Goal: Information Seeking & Learning: Find specific fact

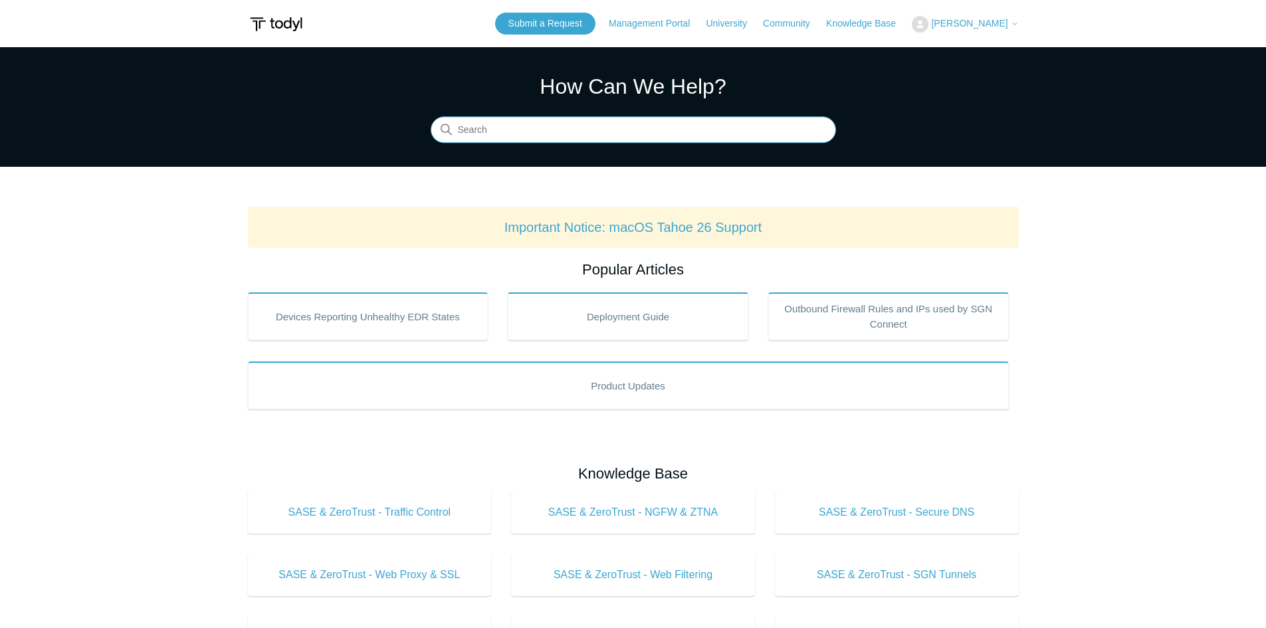
click at [636, 130] on input "Search" at bounding box center [633, 130] width 405 height 27
type input "m"
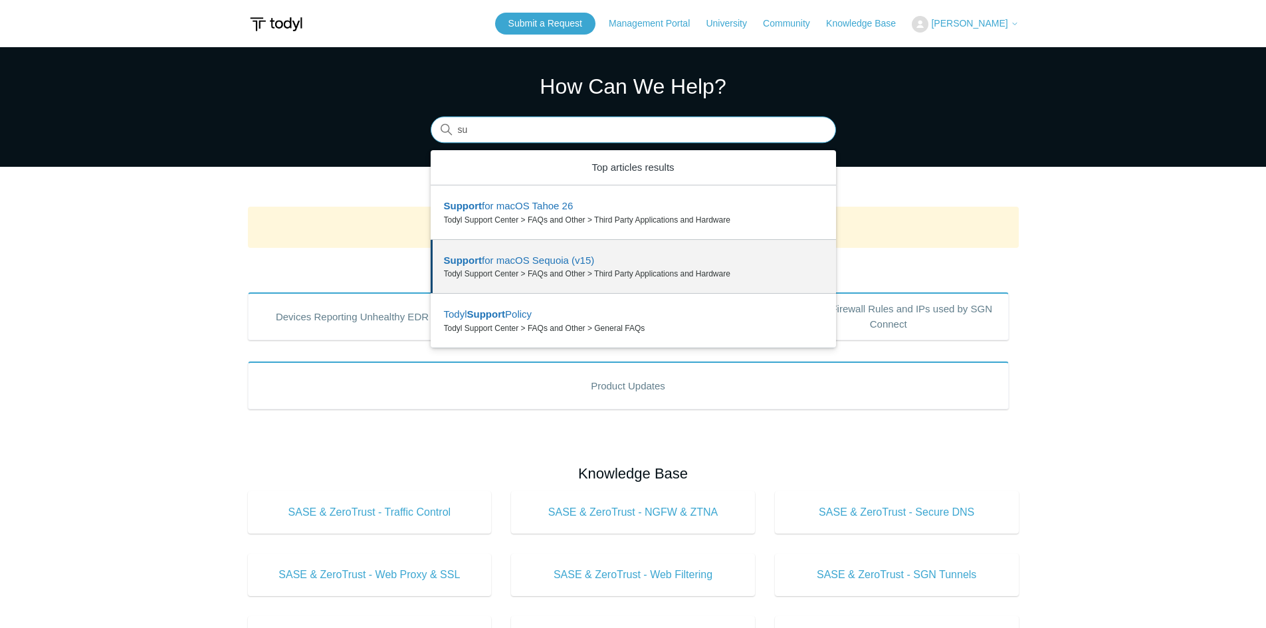
type input "s"
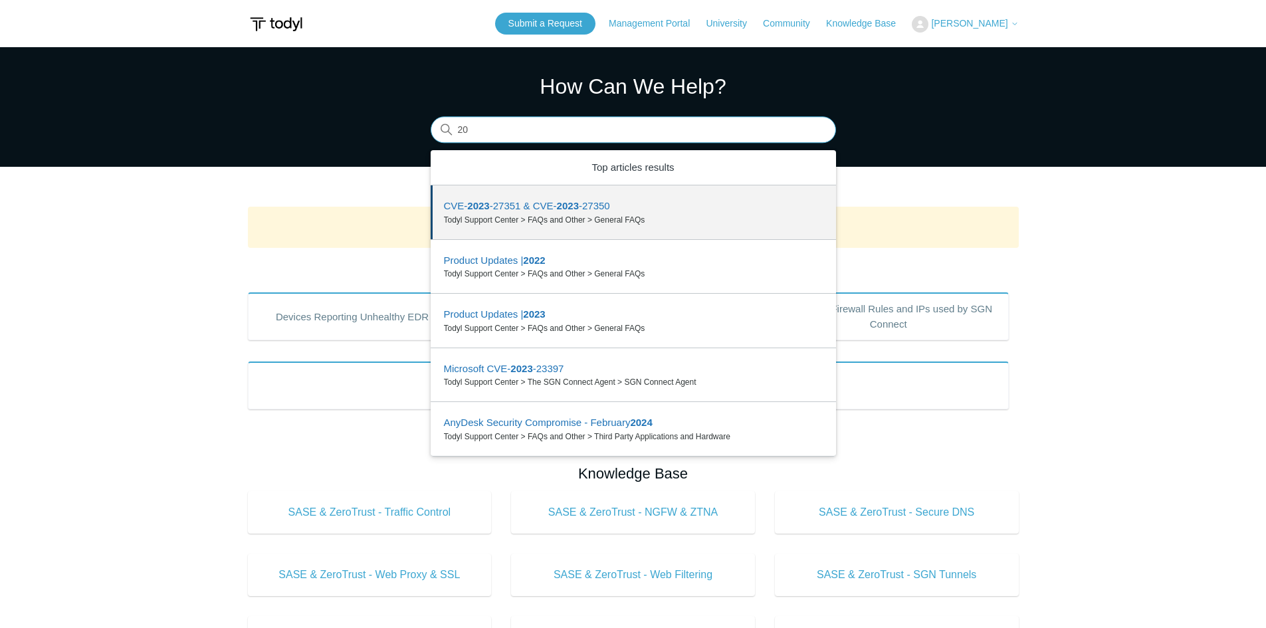
type input "2"
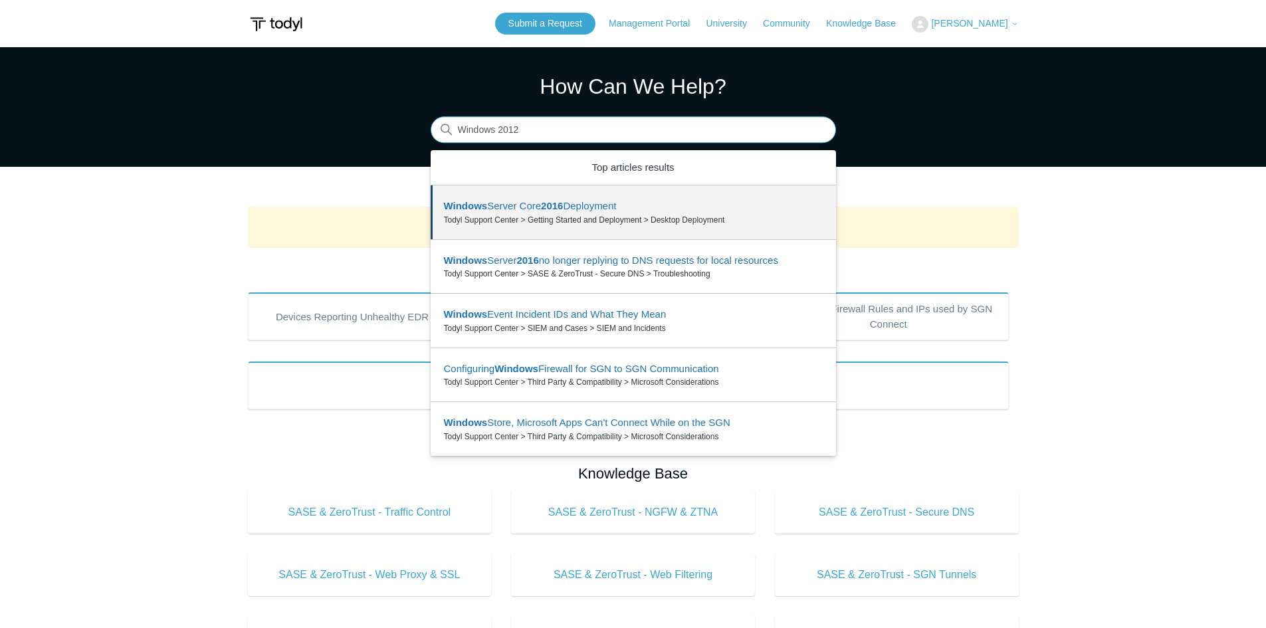
drag, startPoint x: 496, startPoint y: 127, endPoint x: 330, endPoint y: 144, distance: 166.3
click at [416, 127] on section "How Can We Help? Search There are 5 results for your search. Use the Up and Dow…" at bounding box center [633, 107] width 1266 height 120
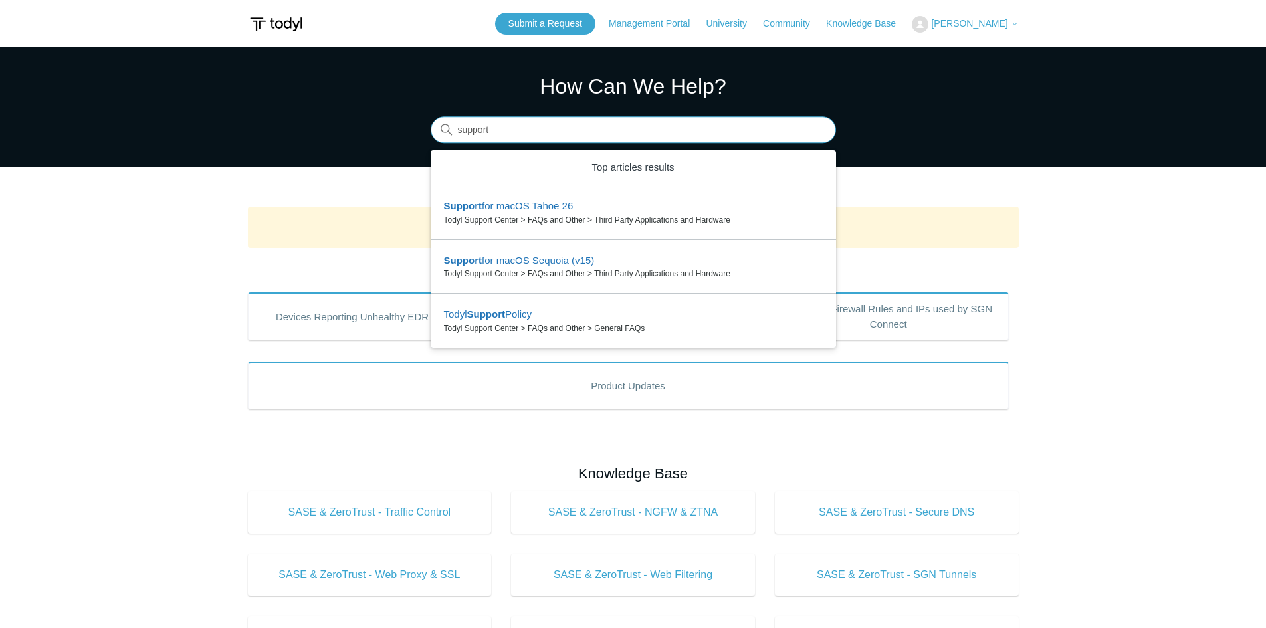
type input "support"
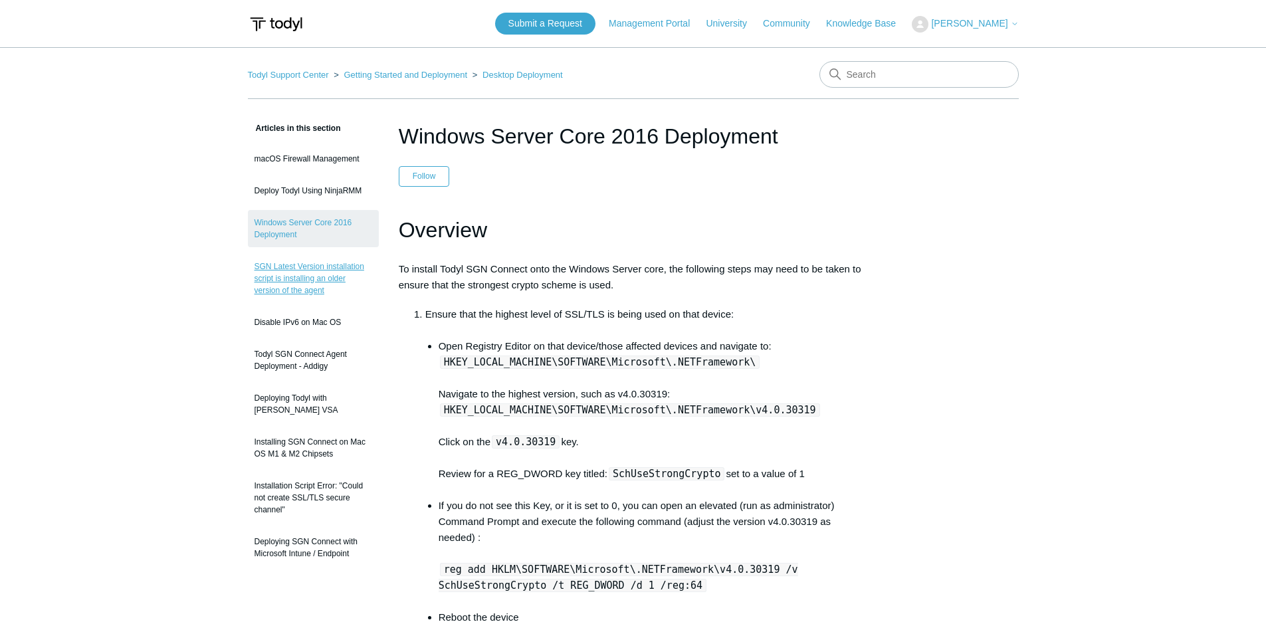
click at [286, 274] on link "SGN Latest Version installation script is installing an older version of the ag…" at bounding box center [313, 278] width 131 height 49
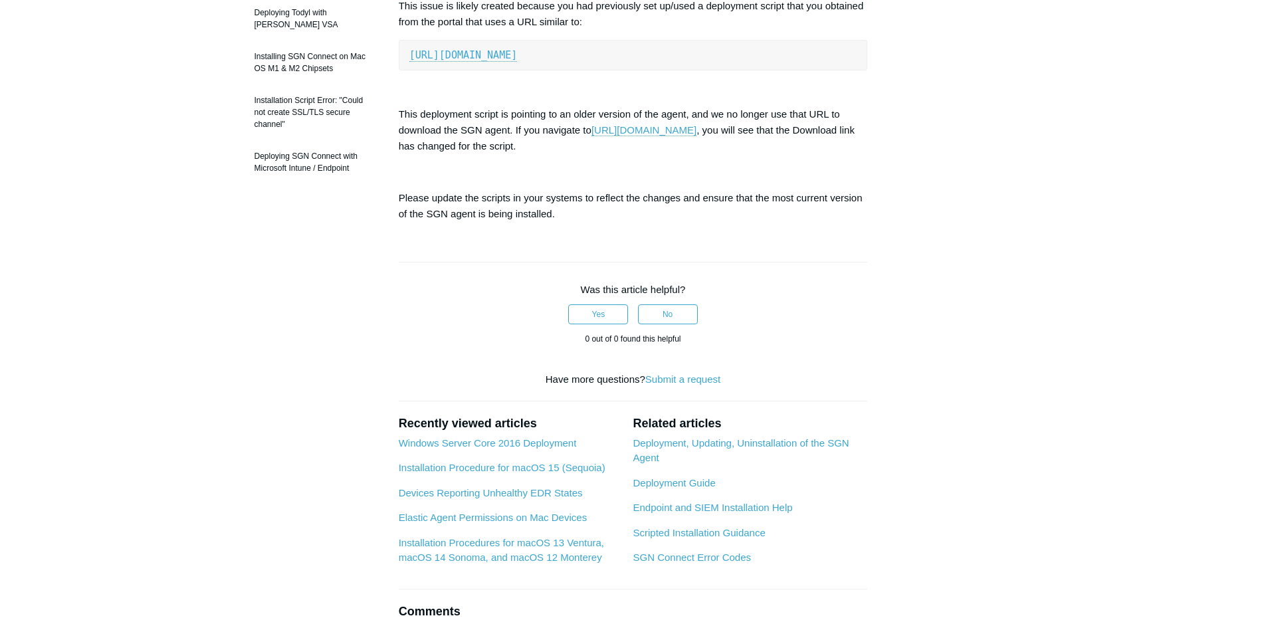
scroll to position [399, 0]
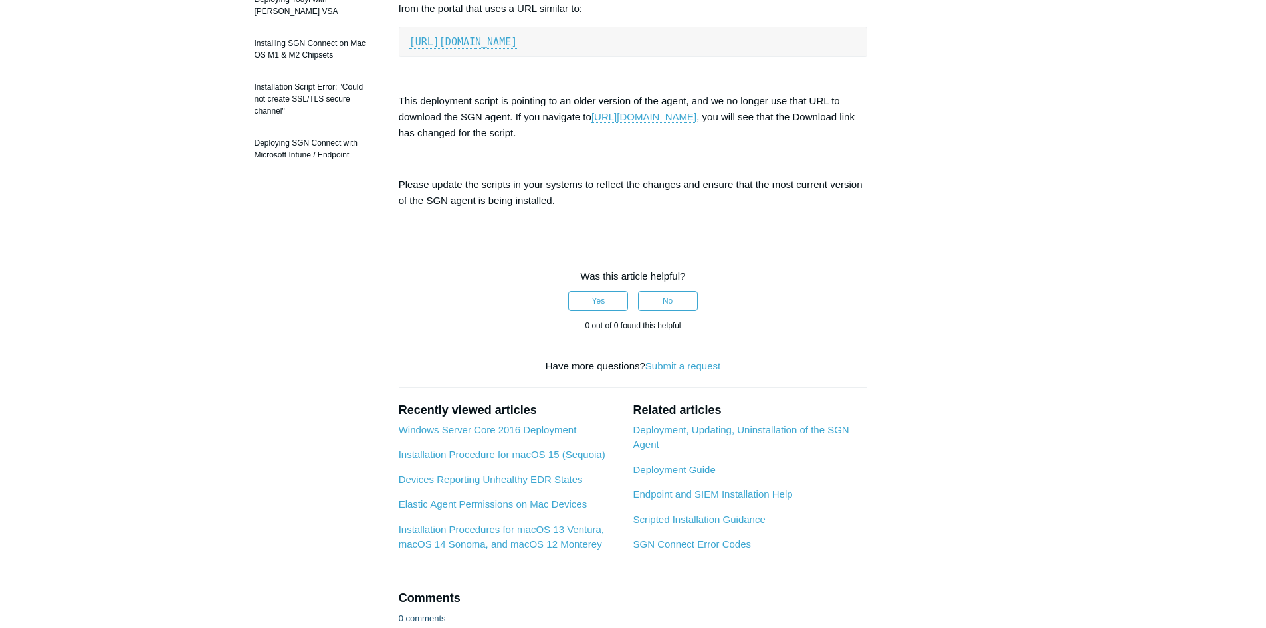
click at [489, 454] on link "Installation Procedure for macOS 15 (Sequoia)" at bounding box center [502, 454] width 207 height 11
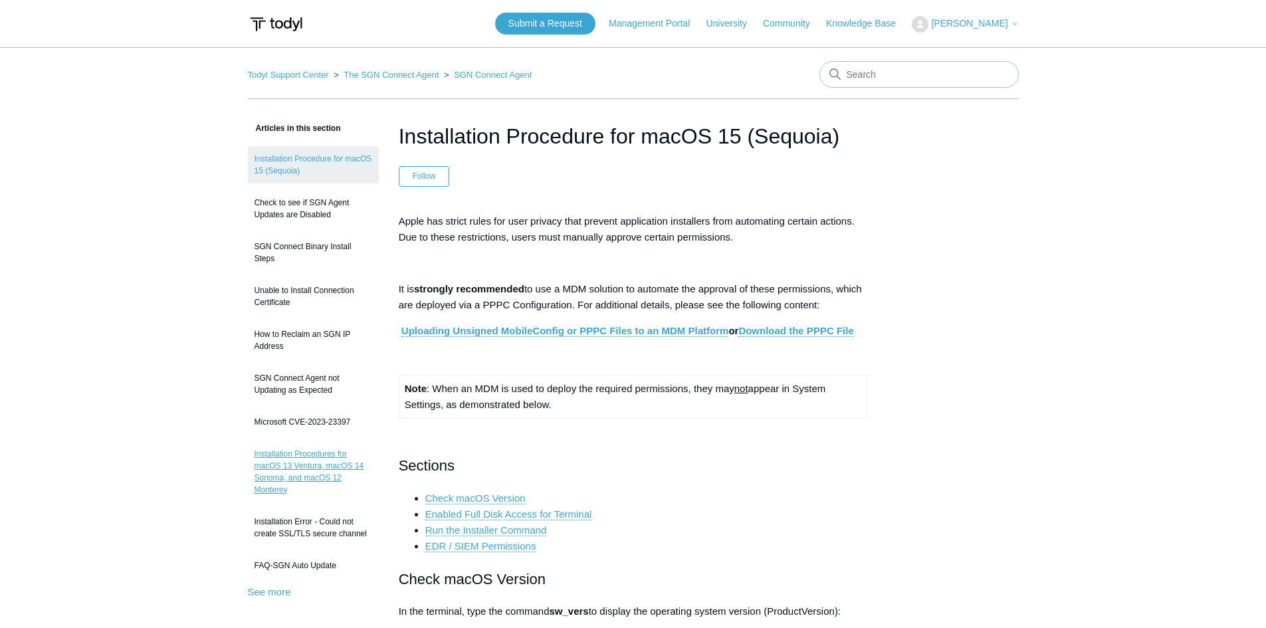
click at [305, 473] on link "Installation Procedures for macOS 13 Ventura, macOS 14 Sonoma, and macOS 12 Mon…" at bounding box center [313, 471] width 131 height 61
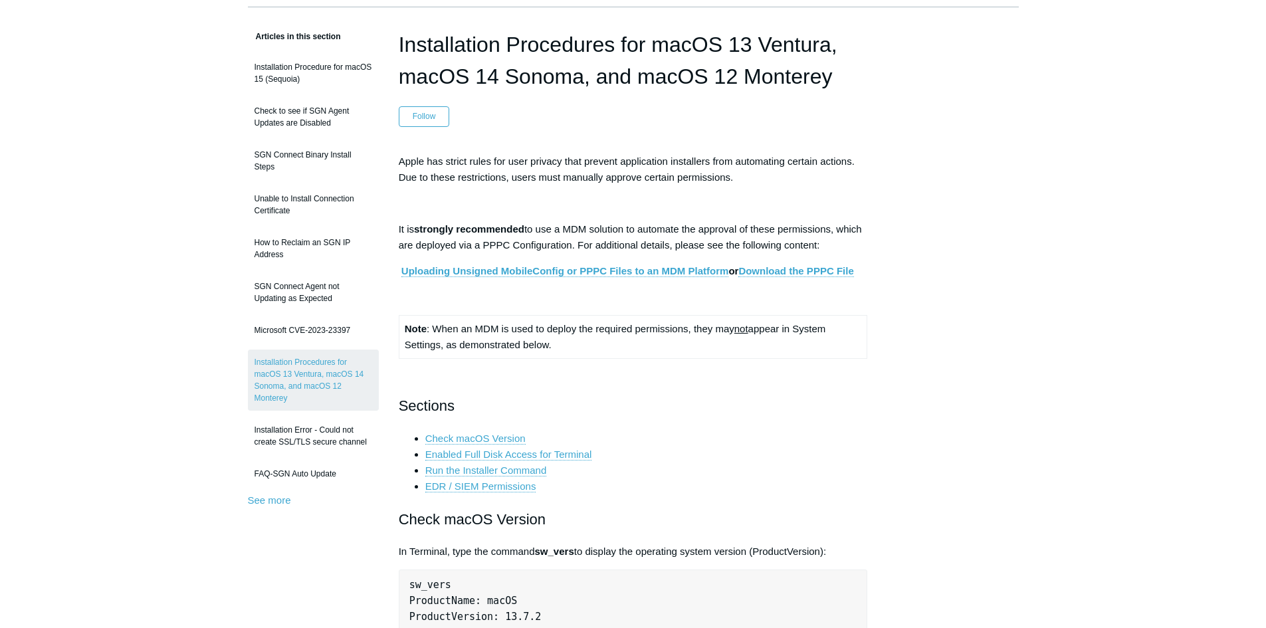
scroll to position [465, 0]
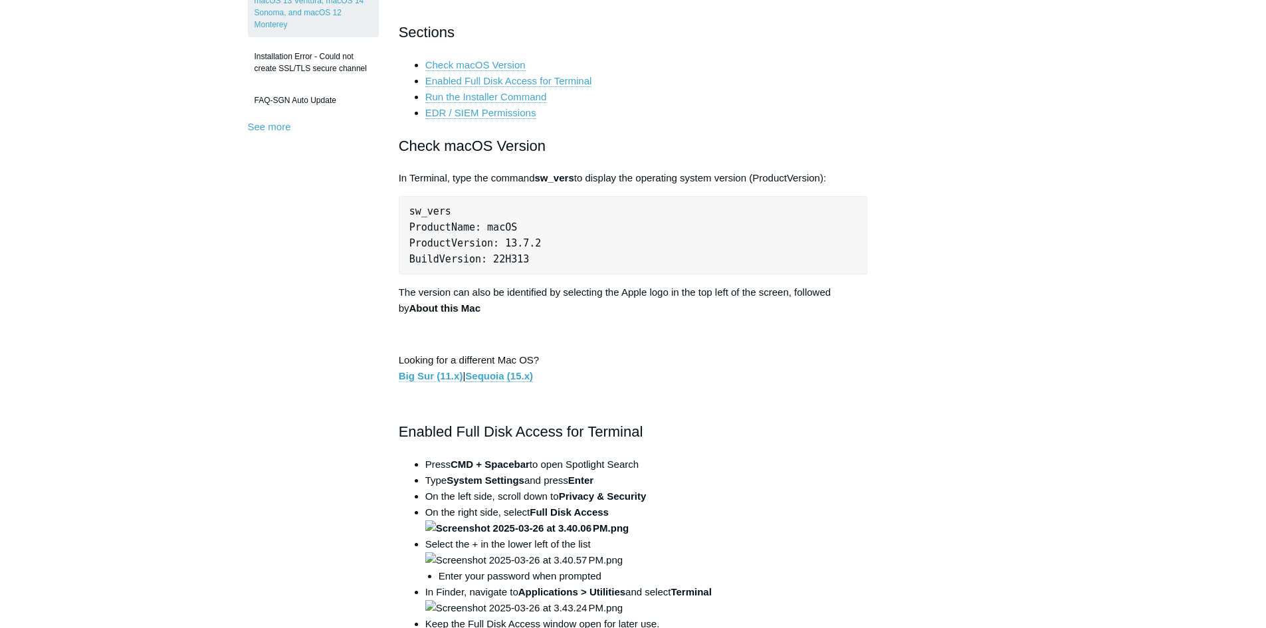
click at [435, 378] on link "Big Sur (11.x)" at bounding box center [431, 376] width 64 height 12
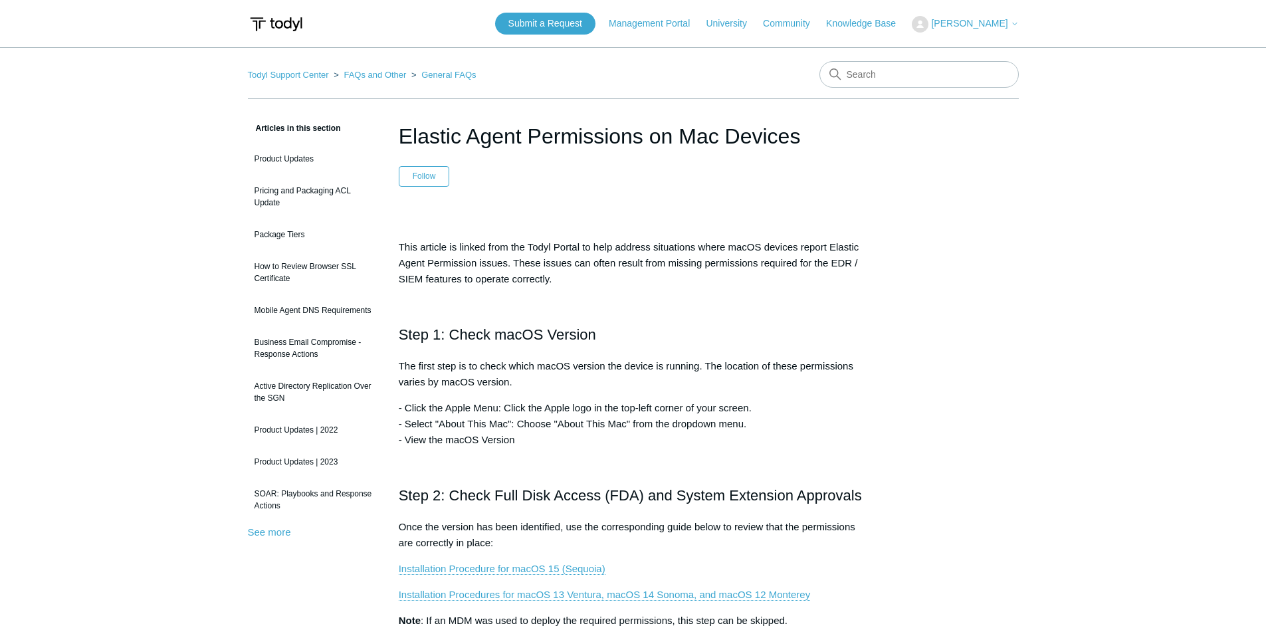
scroll to position [66, 0]
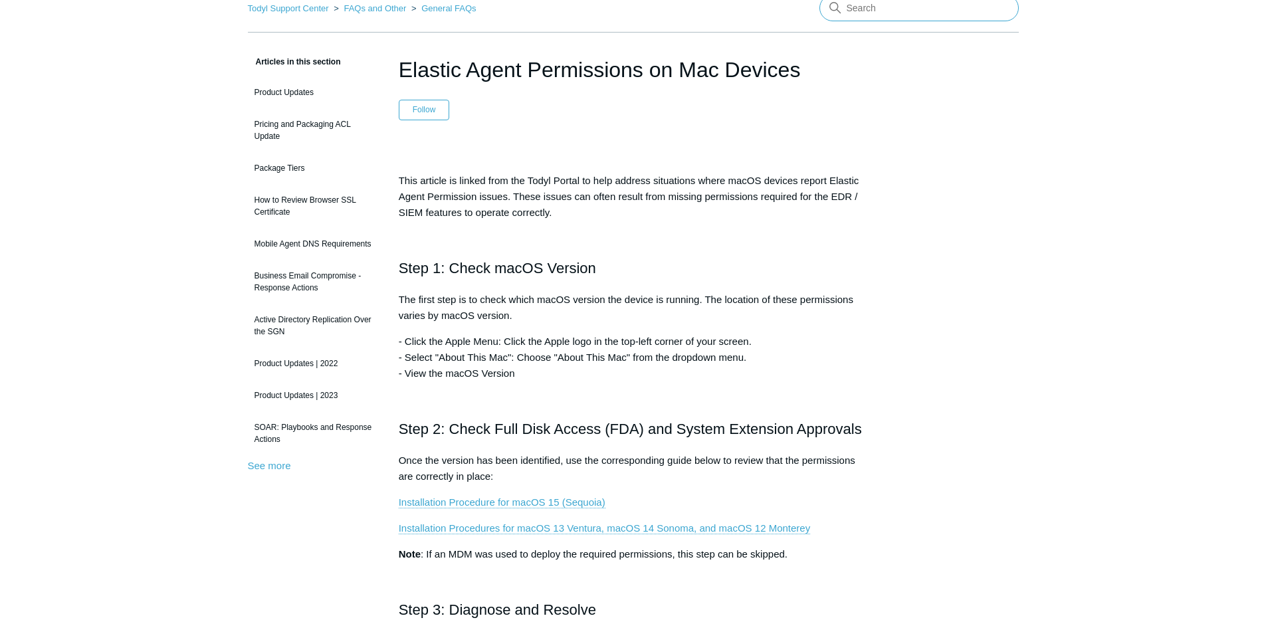
click at [868, 12] on input "Search" at bounding box center [919, 8] width 199 height 27
type input "macos 10"
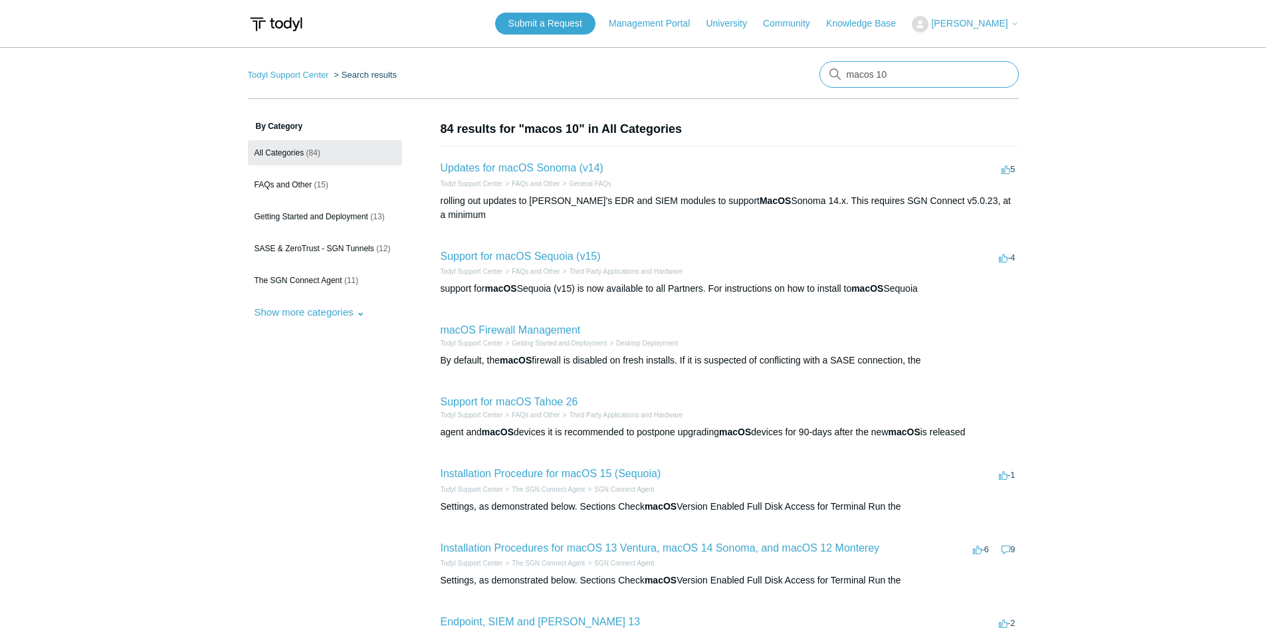
drag, startPoint x: 920, startPoint y: 74, endPoint x: 876, endPoint y: 74, distance: 43.9
click at [876, 74] on input "macos 10" at bounding box center [919, 74] width 199 height 27
type input "macos x"
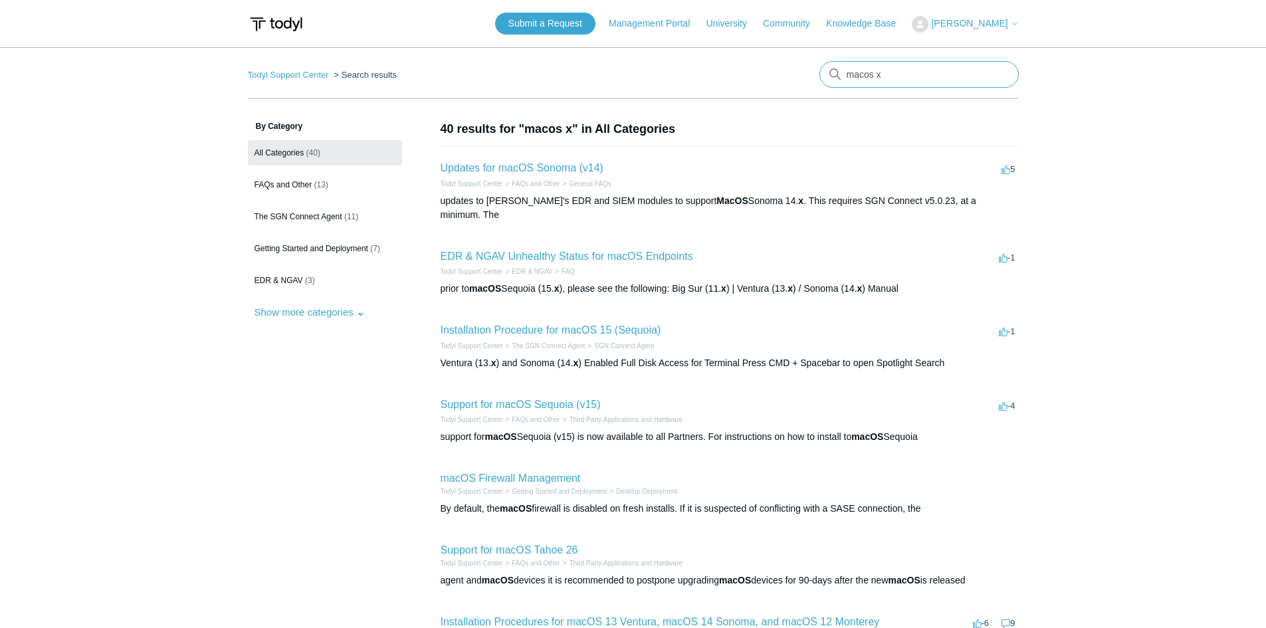
drag, startPoint x: 905, startPoint y: 85, endPoint x: 719, endPoint y: 87, distance: 186.8
click at [721, 86] on nav "Todyl Support Center Search results macos x" at bounding box center [633, 80] width 771 height 38
type input "unsupported"
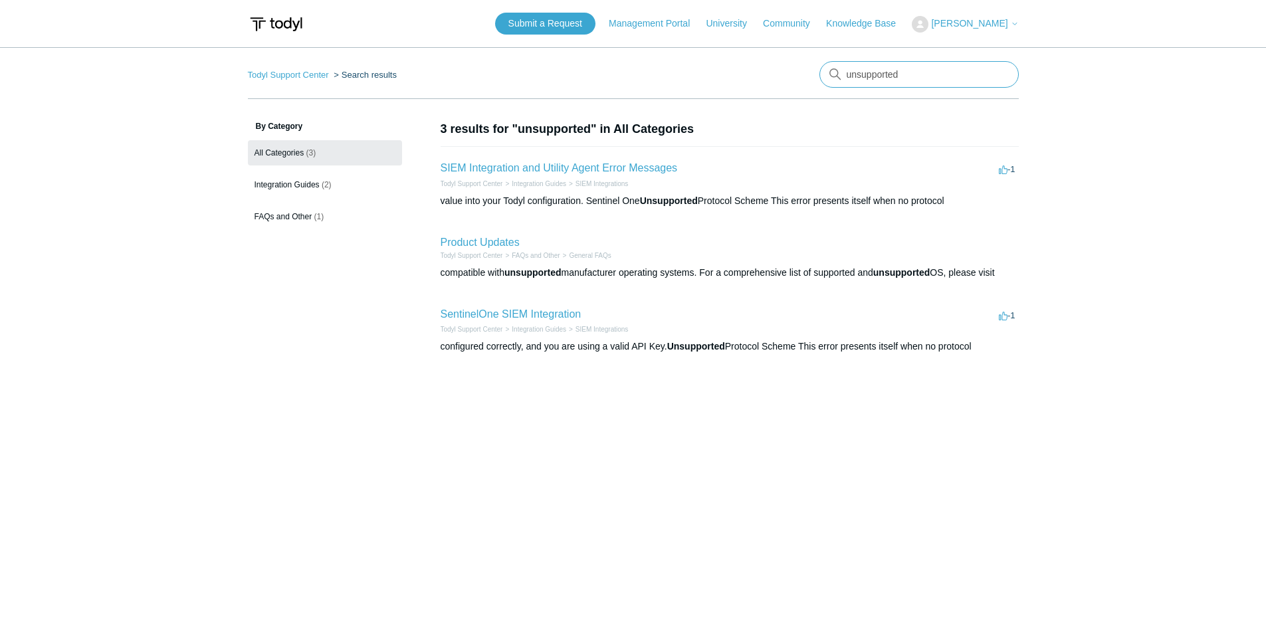
drag, startPoint x: 916, startPoint y: 72, endPoint x: 693, endPoint y: 66, distance: 223.4
click at [718, 66] on nav "Todyl Support Center Search results unsupported" at bounding box center [633, 80] width 771 height 38
type input "supported"
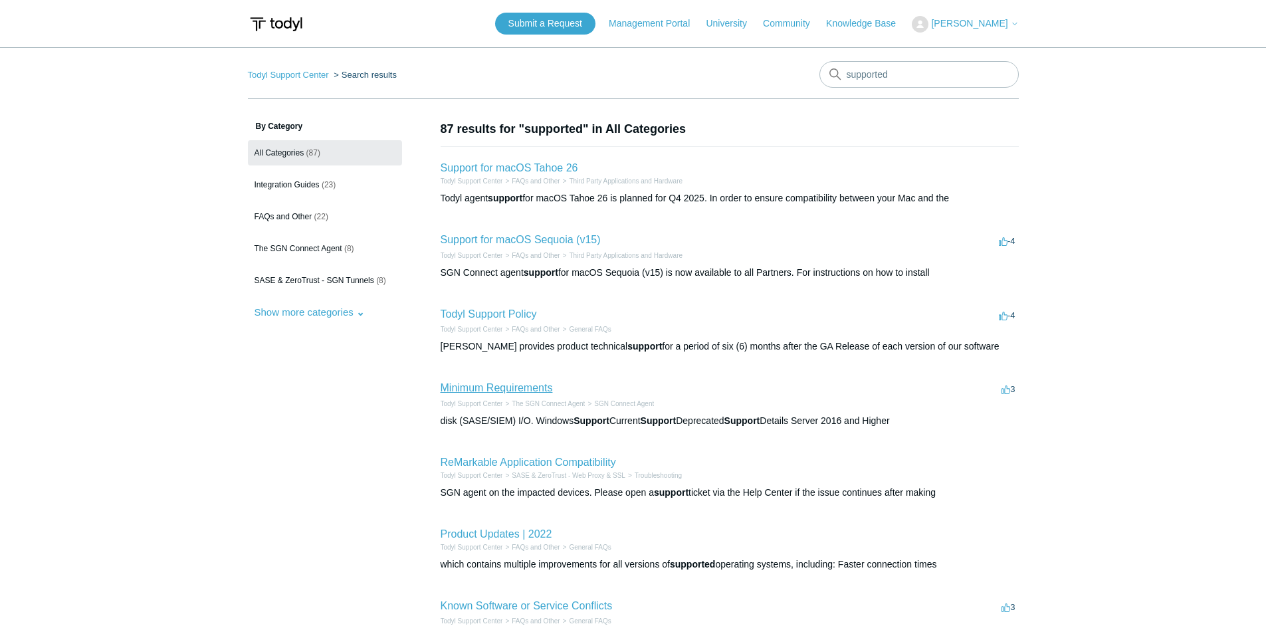
click at [511, 385] on link "Minimum Requirements" at bounding box center [497, 387] width 112 height 11
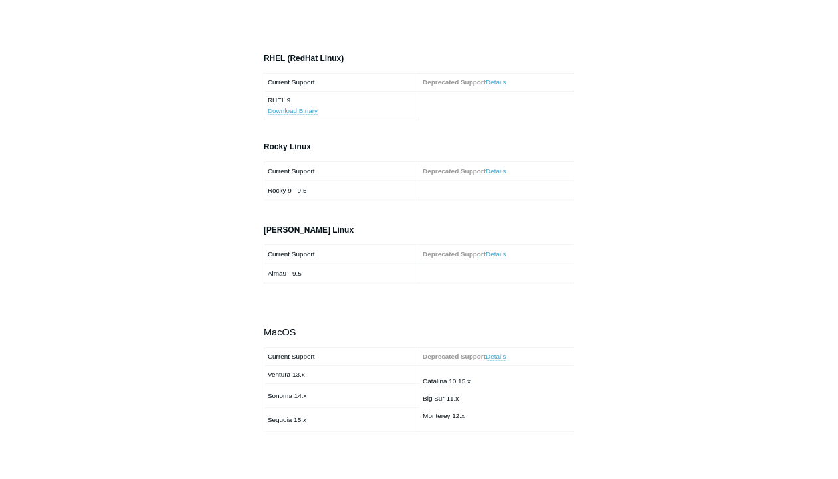
scroll to position [1329, 0]
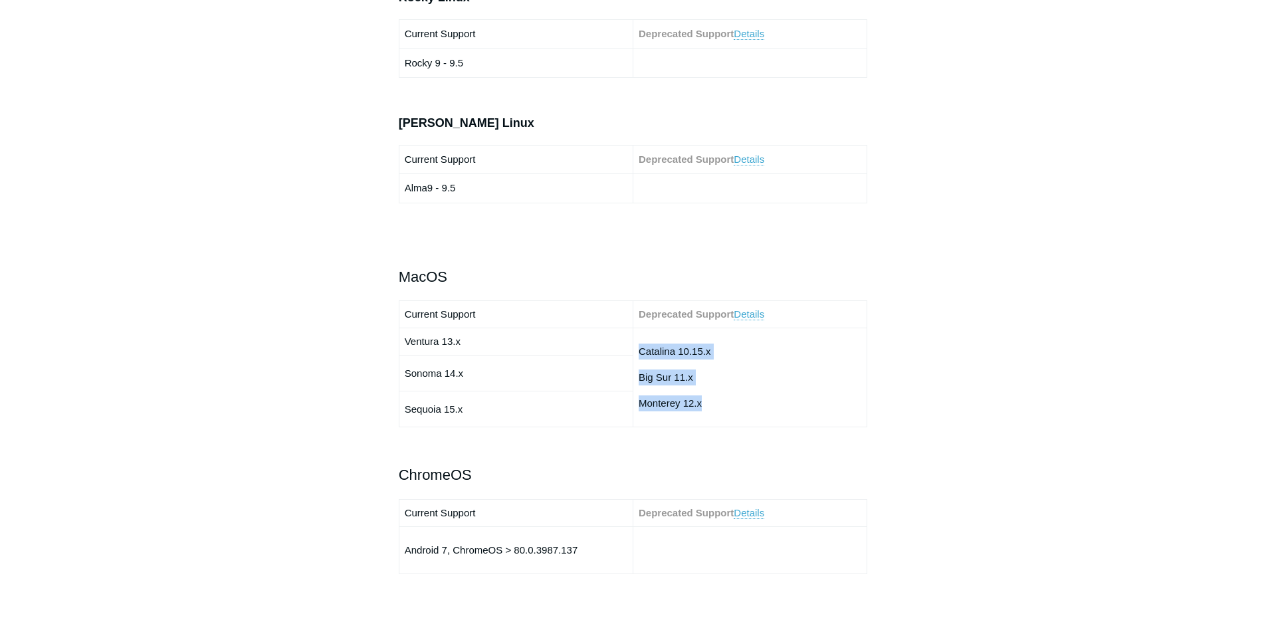
drag, startPoint x: 727, startPoint y: 399, endPoint x: 629, endPoint y: 344, distance: 111.3
click at [629, 344] on tr "Ventura 13.x Catalina 10.15.x Big Sur 11.x Monterey 12.x" at bounding box center [633, 341] width 469 height 27
click at [752, 374] on p "Big Sur 11.x" at bounding box center [750, 378] width 223 height 16
drag, startPoint x: 720, startPoint y: 346, endPoint x: 632, endPoint y: 346, distance: 87.7
click at [632, 346] on tr "Ventura 13.x Catalina 10.15.x Big Sur 11.x Monterey 12.x" at bounding box center [633, 341] width 469 height 27
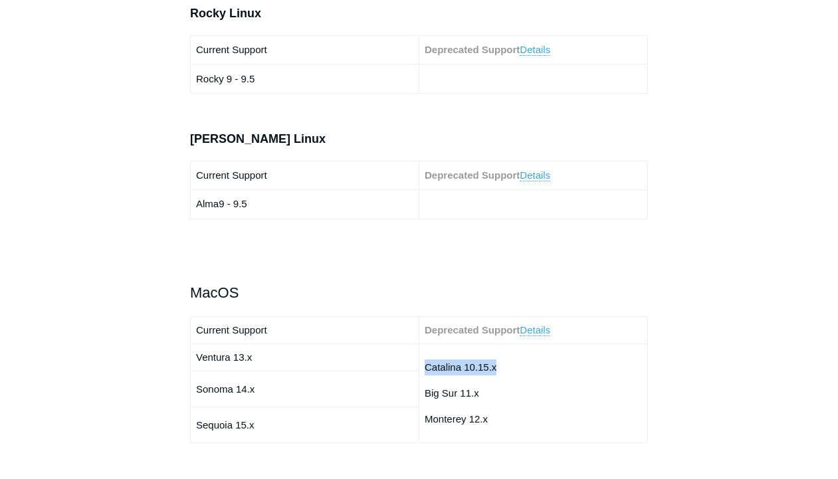
click at [497, 366] on p "Catalina 10.15.x" at bounding box center [533, 368] width 217 height 16
drag, startPoint x: 499, startPoint y: 370, endPoint x: 422, endPoint y: 361, distance: 77.7
click at [422, 361] on td "Catalina 10.15.x Big Sur 11.x [GEOGRAPHIC_DATA] 12.x" at bounding box center [533, 393] width 229 height 99
drag, startPoint x: 492, startPoint y: 390, endPoint x: 422, endPoint y: 390, distance: 69.8
click at [422, 390] on td "Catalina 10.15.x Big Sur 11.x [GEOGRAPHIC_DATA] 12.x" at bounding box center [533, 393] width 229 height 99
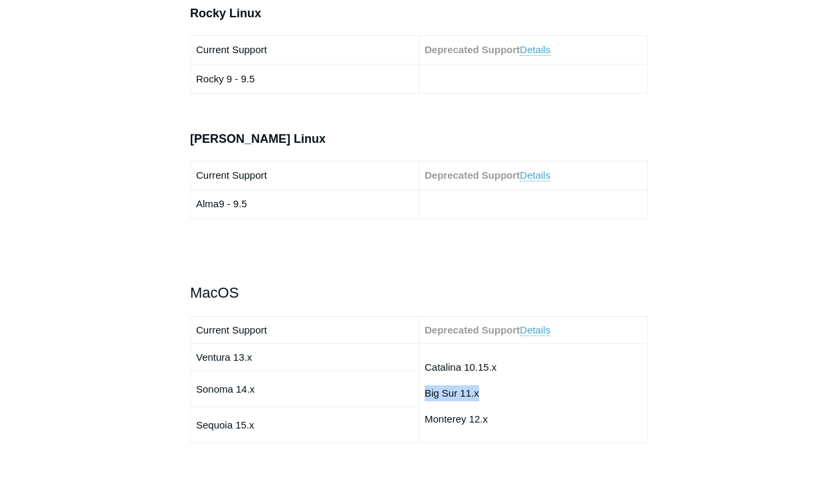
click at [537, 396] on p "Big Sur 11.x" at bounding box center [533, 394] width 217 height 16
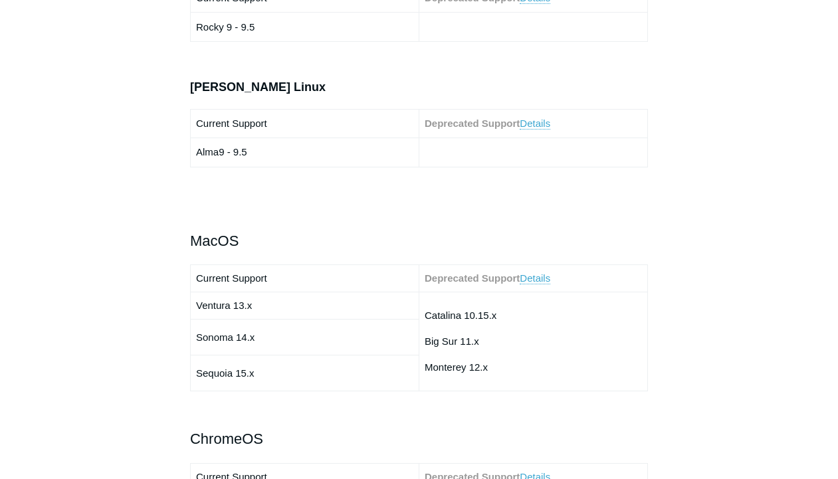
scroll to position [1396, 0]
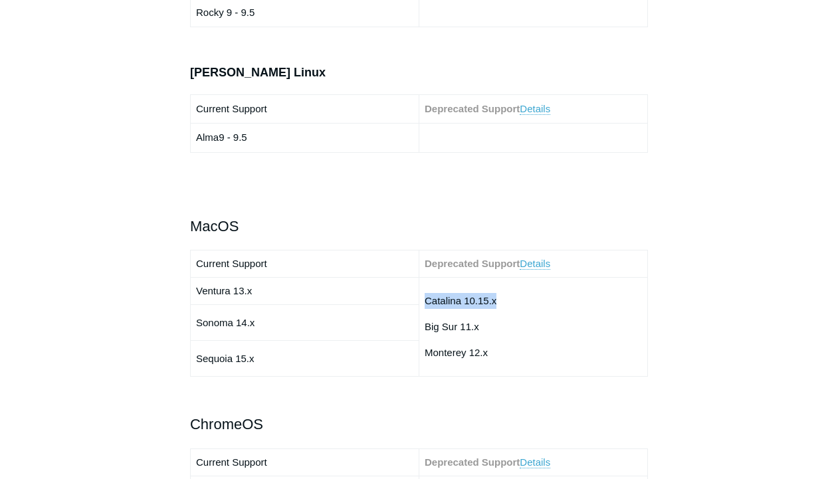
drag, startPoint x: 524, startPoint y: 298, endPoint x: 421, endPoint y: 296, distance: 103.7
click at [421, 296] on td "Catalina 10.15.x Big Sur 11.x [GEOGRAPHIC_DATA] 12.x" at bounding box center [533, 327] width 229 height 99
copy p "Catalina 10.15.x"
